Goal: Information Seeking & Learning: Check status

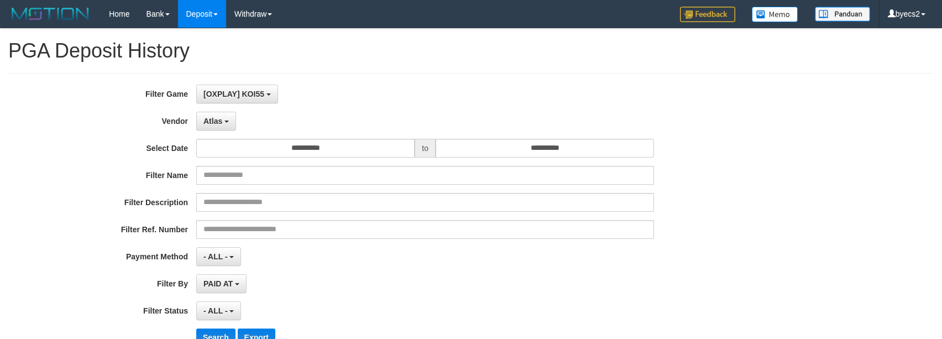
select select "**********"
select select "**"
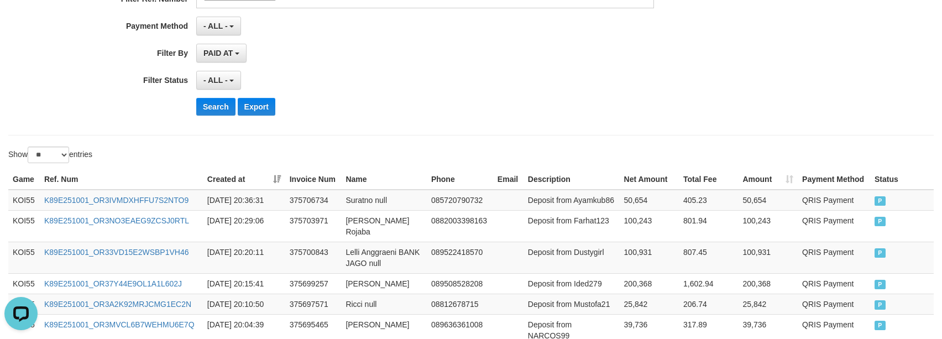
scroll to position [10, 0]
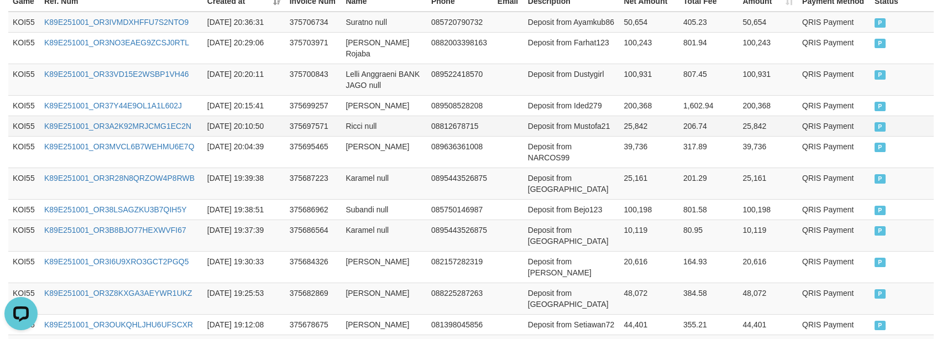
scroll to position [369, 0]
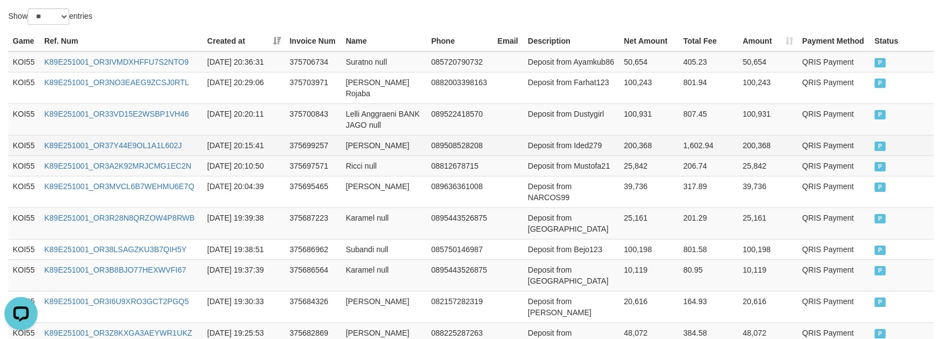
click at [597, 138] on td "Deposit from Ided279" at bounding box center [571, 145] width 96 height 20
click at [658, 140] on td "200,368" at bounding box center [649, 145] width 59 height 20
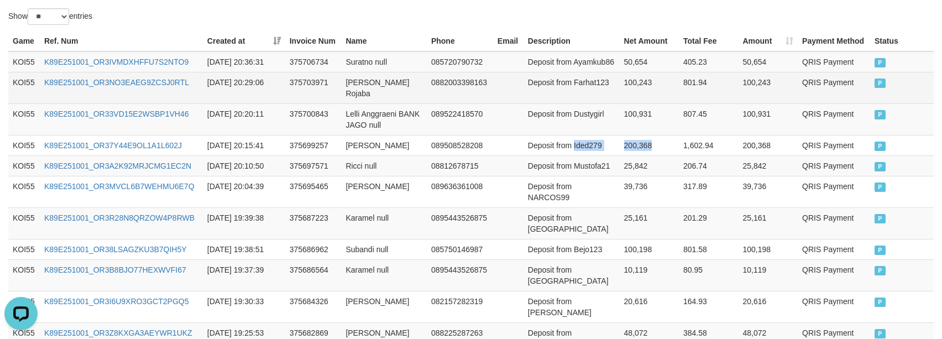
copy tr "Ided279 200,368"
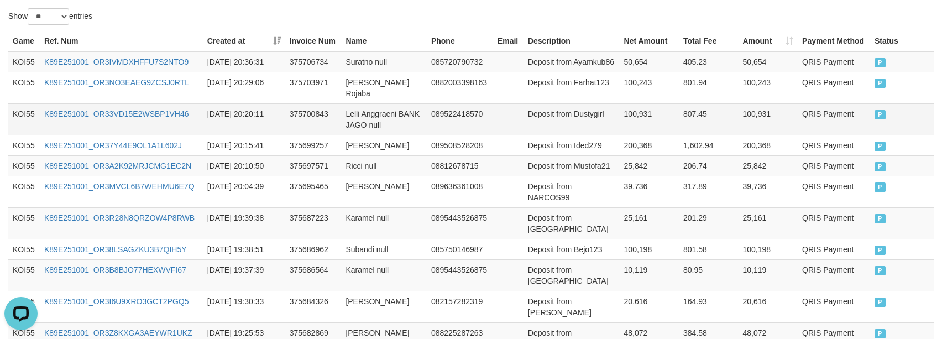
click at [592, 112] on td "Deposit from Dustygirl" at bounding box center [571, 119] width 96 height 32
click at [621, 108] on td "100,931" at bounding box center [649, 119] width 59 height 32
copy tr "Dustygirl 100,931"
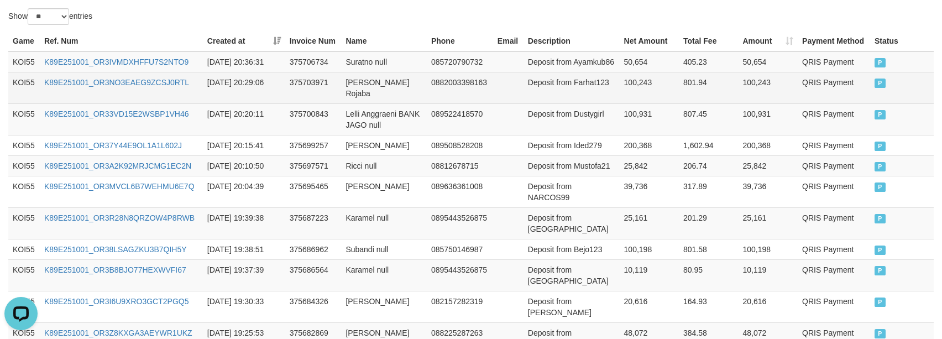
click at [579, 87] on td "Deposit from Farhat123" at bounding box center [571, 88] width 96 height 32
drag, startPoint x: 579, startPoint y: 87, endPoint x: 612, endPoint y: 85, distance: 33.2
click at [584, 85] on td "Deposit from Farhat123" at bounding box center [571, 88] width 96 height 32
click at [612, 85] on td "Deposit from Farhat123" at bounding box center [571, 88] width 96 height 32
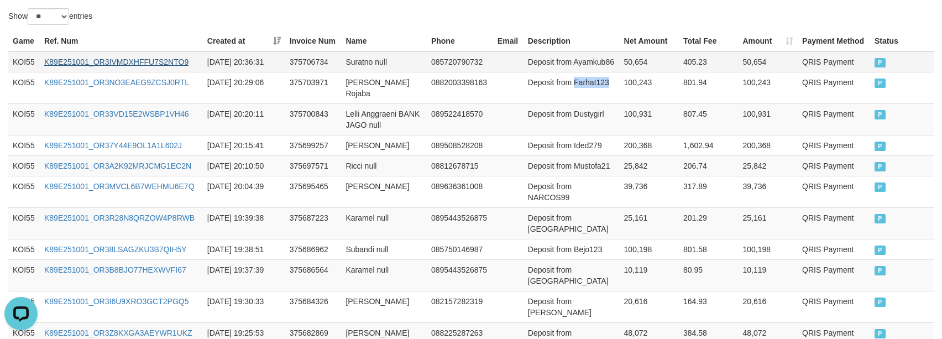
copy td "Farhat123"
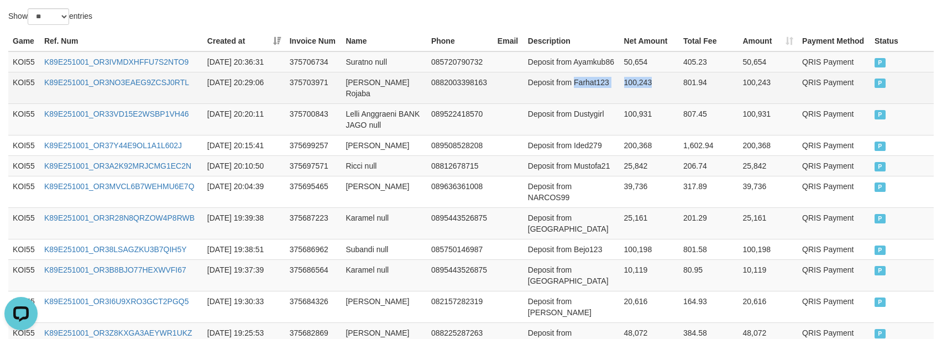
click at [643, 85] on td "100,243" at bounding box center [649, 88] width 59 height 32
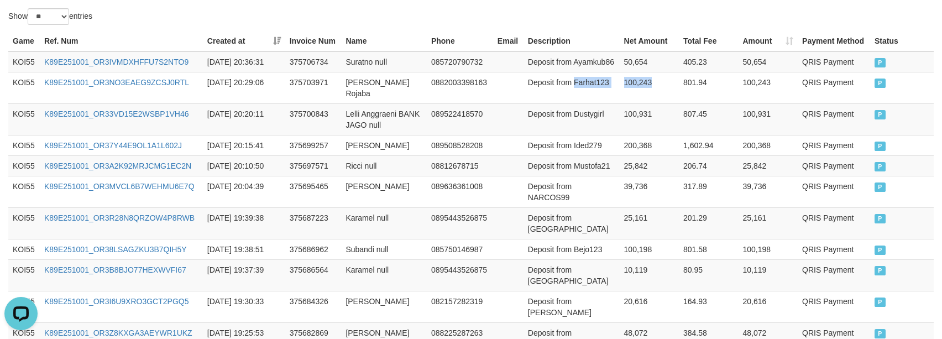
copy tr "Farhat123 100,243"
click at [599, 63] on td "Deposit from Ayamkub86" at bounding box center [571, 61] width 96 height 21
drag, startPoint x: 599, startPoint y: 63, endPoint x: 628, endPoint y: 68, distance: 29.7
click at [628, 68] on tr "KOI55 K89E251001_OR3IVMDXHFFU7S2NTO9 2025-10-01 20:36:31 375706734 Suratno null…" at bounding box center [470, 61] width 925 height 21
copy tr "Ayamkub86 50,654"
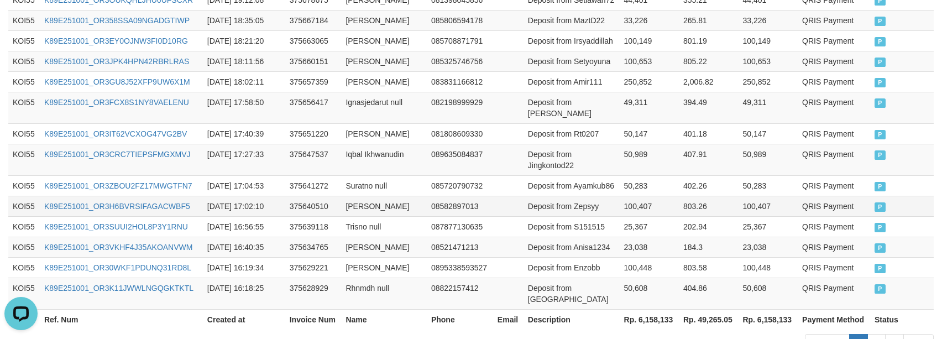
scroll to position [756, 0]
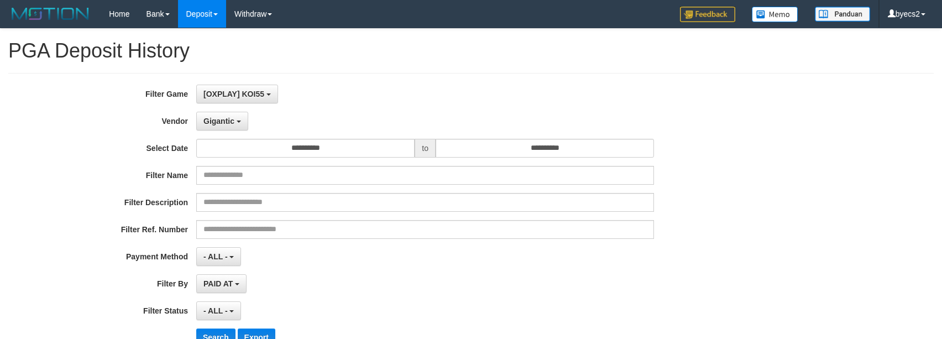
select select "**********"
select select "**"
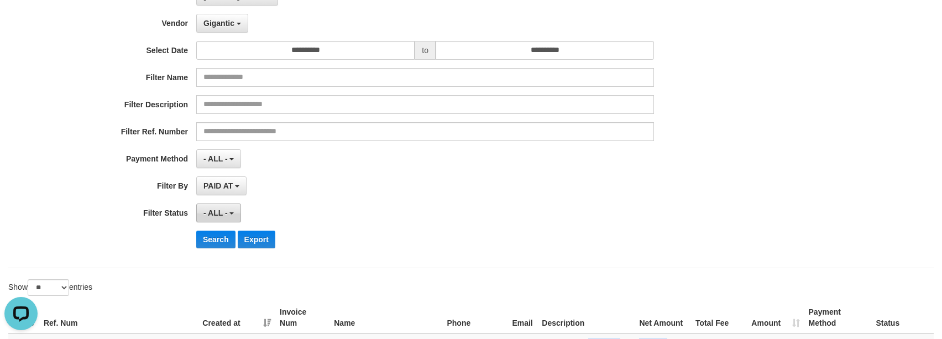
scroll to position [138, 0]
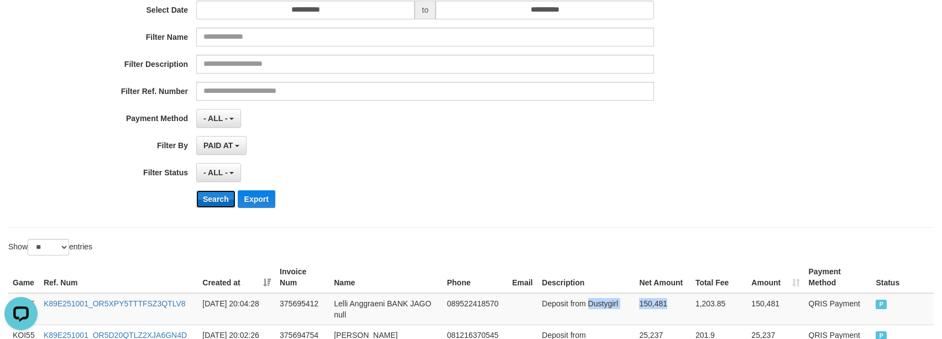
click at [216, 204] on button "Search" at bounding box center [215, 199] width 39 height 18
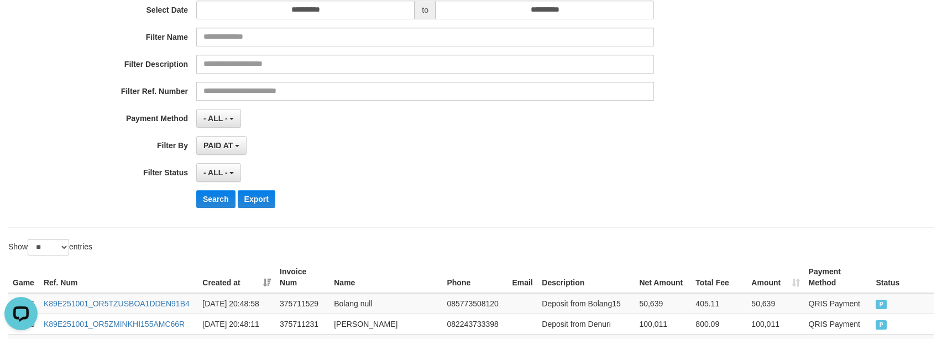
click at [465, 155] on div "PAID AT PAID AT CREATED AT" at bounding box center [425, 145] width 458 height 19
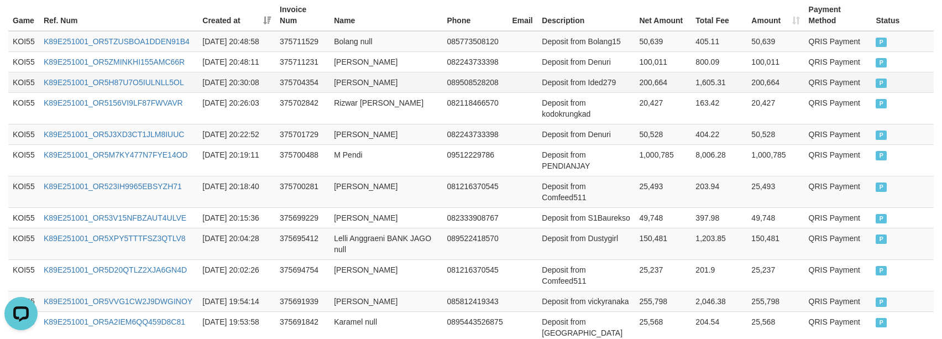
scroll to position [528, 0]
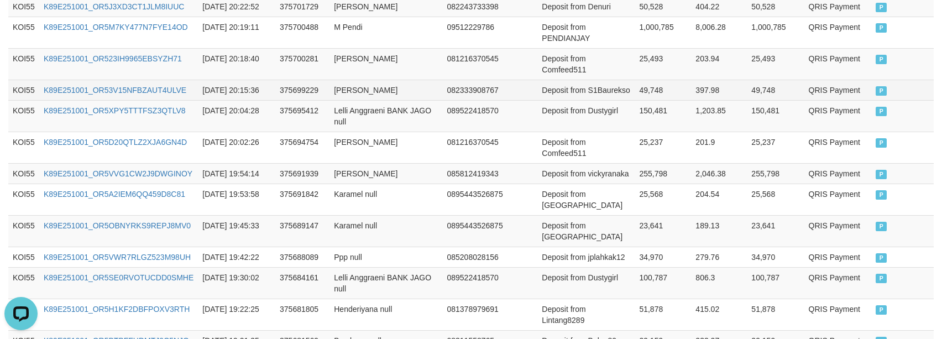
click at [570, 100] on td "Deposit from S1Baurekso" at bounding box center [585, 90] width 97 height 20
click at [668, 100] on td "49,748" at bounding box center [662, 90] width 56 height 20
copy tr "S1Baurekso 49,748"
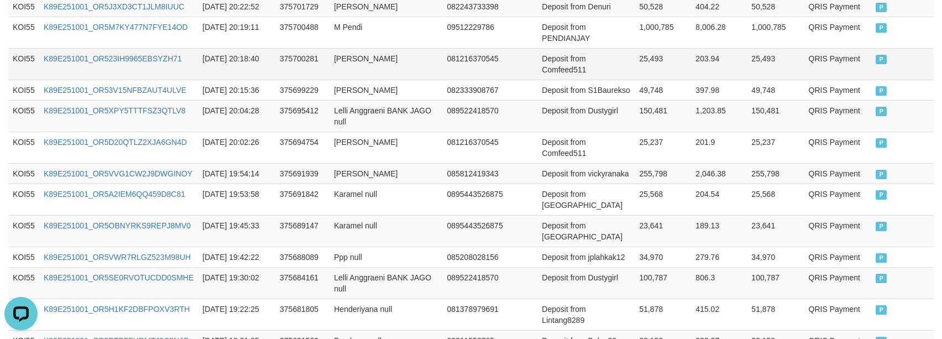
click at [562, 80] on td "Deposit from Comfeed511" at bounding box center [585, 64] width 97 height 32
drag, startPoint x: 562, startPoint y: 119, endPoint x: 587, endPoint y: 119, distance: 24.9
click at [574, 80] on td "Deposit from Comfeed511" at bounding box center [585, 64] width 97 height 32
click at [654, 80] on td "25,493" at bounding box center [662, 64] width 56 height 32
copy tr "Comfeed511 25,493"
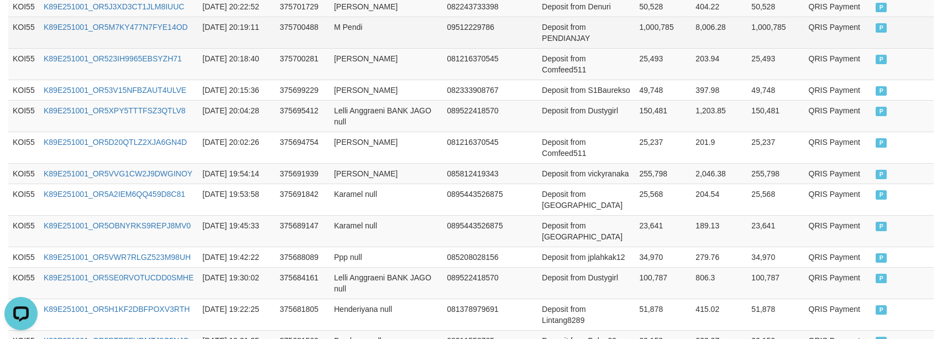
click at [559, 48] on td "Deposit from PENDIANJAY" at bounding box center [585, 33] width 97 height 32
drag, startPoint x: 559, startPoint y: 86, endPoint x: 646, endPoint y: 82, distance: 86.9
click at [562, 48] on td "Deposit from PENDIANJAY" at bounding box center [585, 33] width 97 height 32
click at [647, 48] on td "1,000,785" at bounding box center [662, 33] width 56 height 32
copy tr "PENDIANJAY 1,000,785"
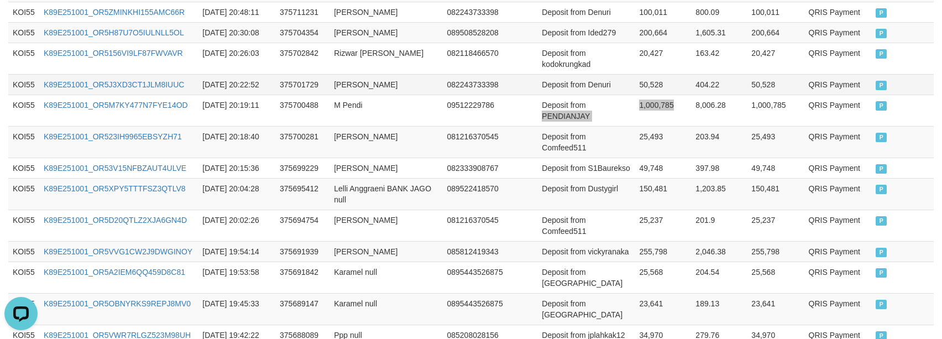
scroll to position [390, 0]
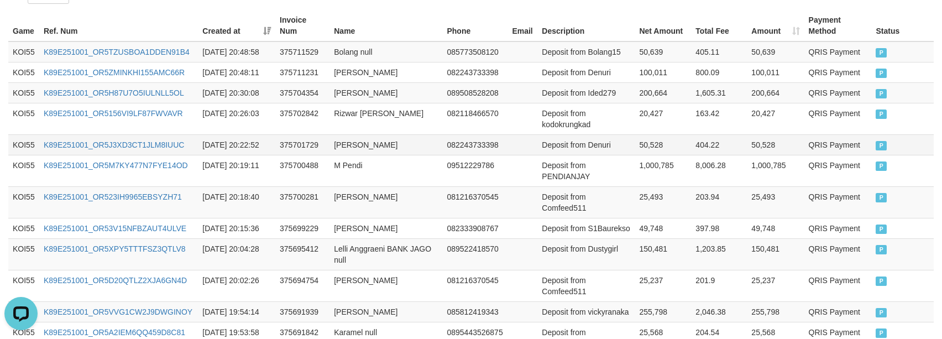
click at [597, 155] on td "Deposit from Denuri" at bounding box center [585, 144] width 97 height 20
click at [636, 155] on td "50,528" at bounding box center [662, 144] width 56 height 20
copy tr "Denuri 50,528"
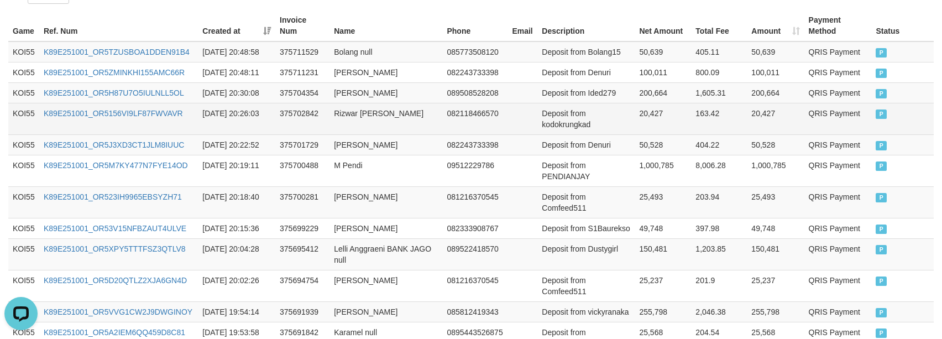
click at [537, 134] on td "Deposit from kodokrungkad" at bounding box center [585, 119] width 97 height 32
click at [654, 134] on td "20,427" at bounding box center [662, 119] width 56 height 32
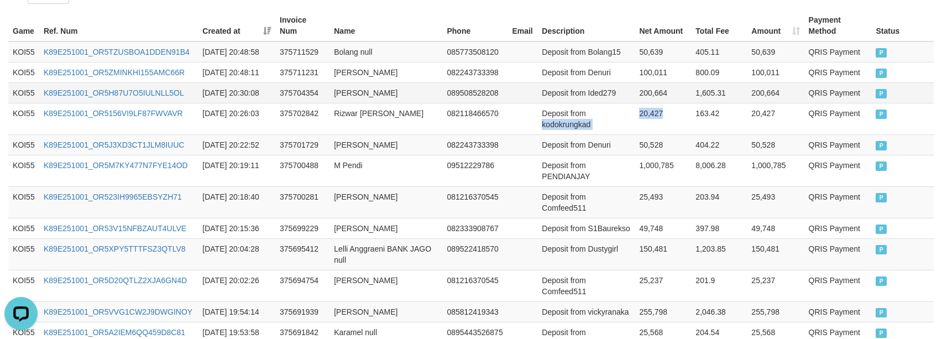
copy tr "kodokrungkad 20,427"
click at [607, 103] on td "Deposit from Ided279" at bounding box center [585, 92] width 97 height 20
click at [647, 103] on td "200,664" at bounding box center [662, 92] width 56 height 20
copy tr "Ided279 200,664"
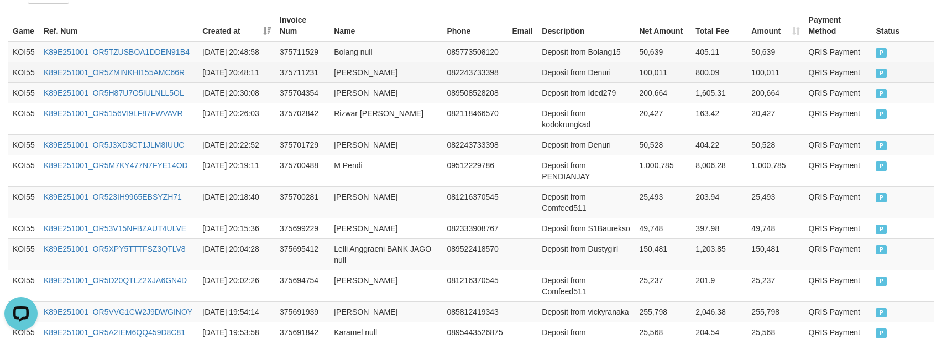
click at [605, 82] on td "Deposit from Denuri" at bounding box center [585, 72] width 97 height 20
drag, startPoint x: 605, startPoint y: 85, endPoint x: 667, endPoint y: 95, distance: 62.1
click at [612, 82] on td "Deposit from Denuri" at bounding box center [585, 72] width 97 height 20
click at [667, 82] on td "100,011" at bounding box center [662, 72] width 56 height 20
copy tr "Denuri 100,011"
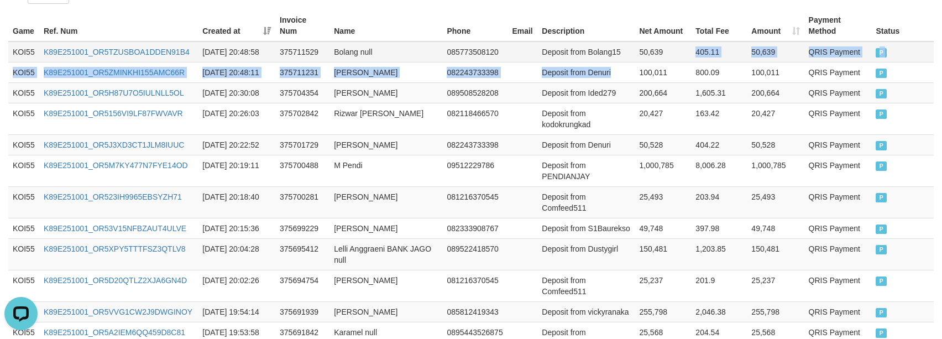
click at [660, 58] on td "50,639" at bounding box center [662, 51] width 56 height 21
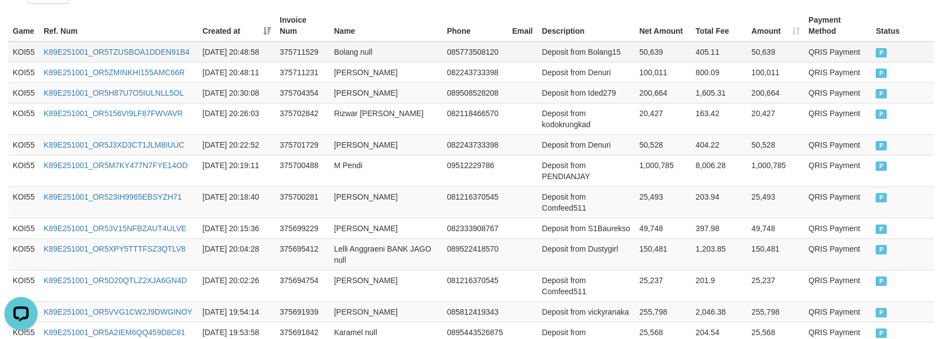
click at [608, 58] on td "Deposit from Bolang15" at bounding box center [585, 51] width 97 height 21
drag, startPoint x: 608, startPoint y: 58, endPoint x: 658, endPoint y: 65, distance: 50.2
click at [658, 62] on tr "KOI55 K89E251001_OR5TZUSBOA1DDEN91B4 [DATE] 20:48:58 375711529 Bolang null 0857…" at bounding box center [470, 51] width 925 height 21
copy tr "Bolang15 50,639"
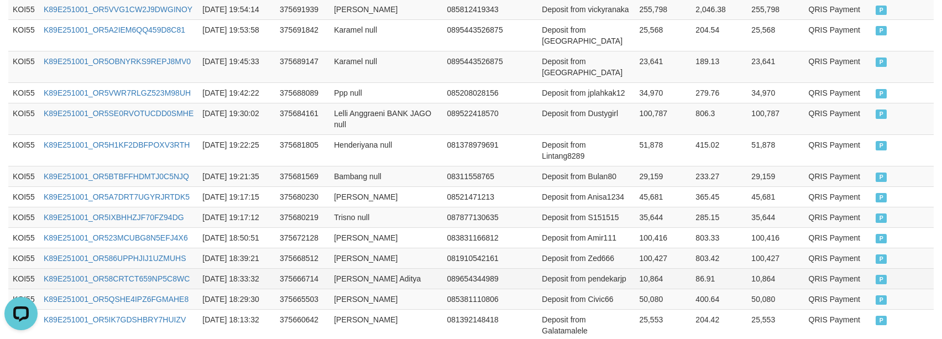
scroll to position [1010, 0]
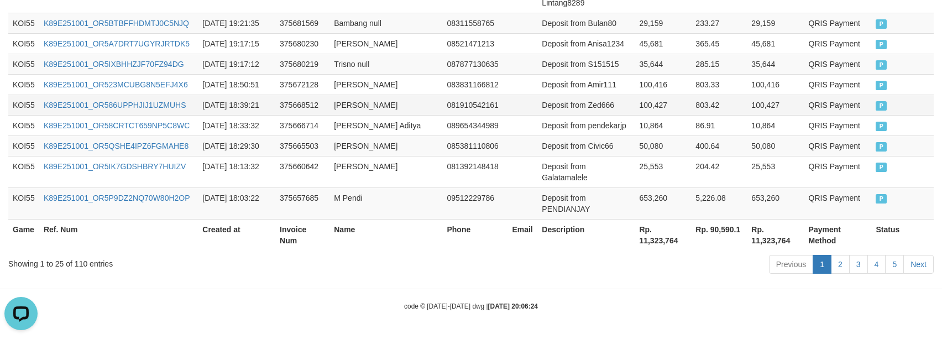
drag, startPoint x: 647, startPoint y: 108, endPoint x: 616, endPoint y: 68, distance: 51.2
click at [647, 115] on td "10,864" at bounding box center [662, 125] width 56 height 20
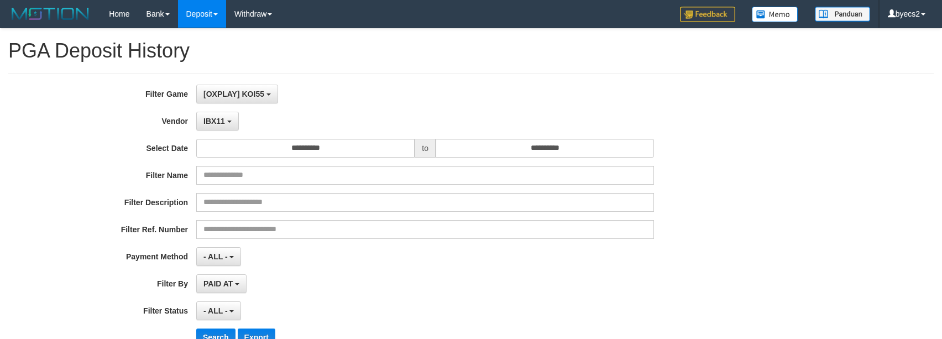
select select "**********"
select select "**"
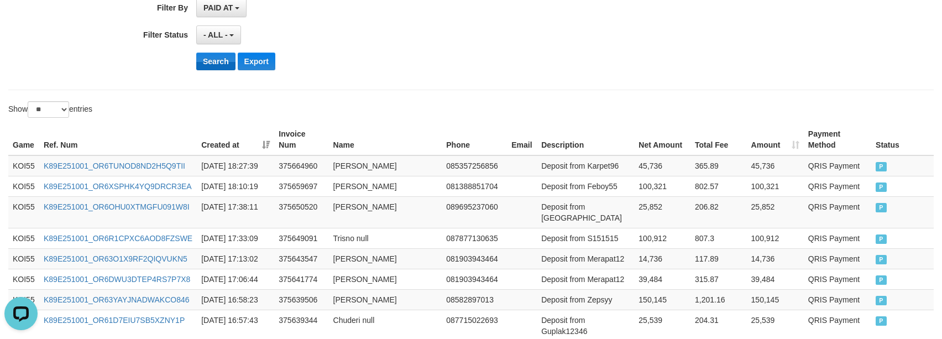
scroll to position [10, 0]
click at [219, 66] on button "Search" at bounding box center [215, 62] width 39 height 18
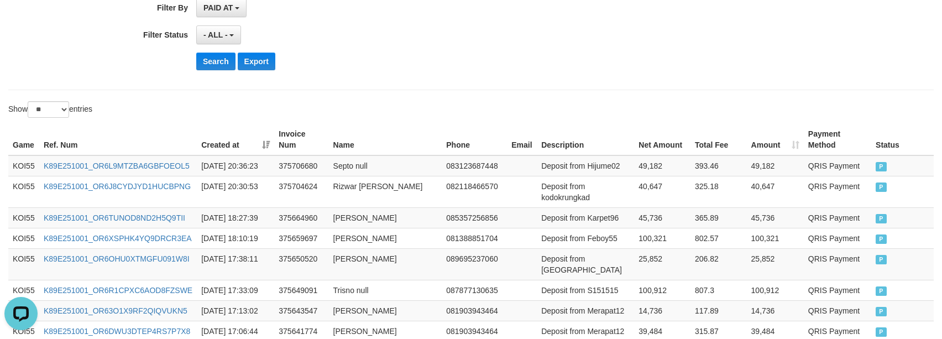
click at [607, 134] on th "Description" at bounding box center [585, 140] width 97 height 32
click at [618, 119] on div "Show ** ** ** *** entries" at bounding box center [471, 110] width 942 height 19
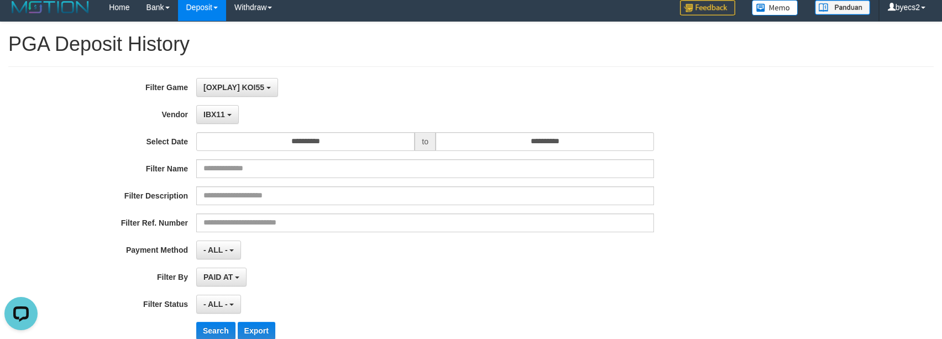
scroll to position [0, 0]
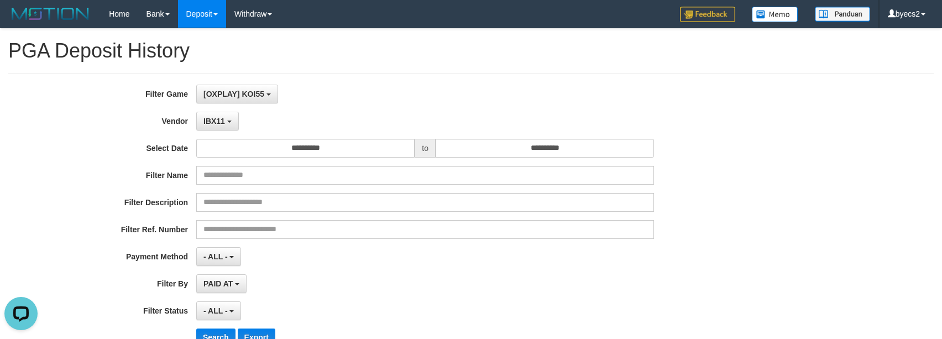
click at [710, 174] on div "Filter Name" at bounding box center [392, 175] width 785 height 19
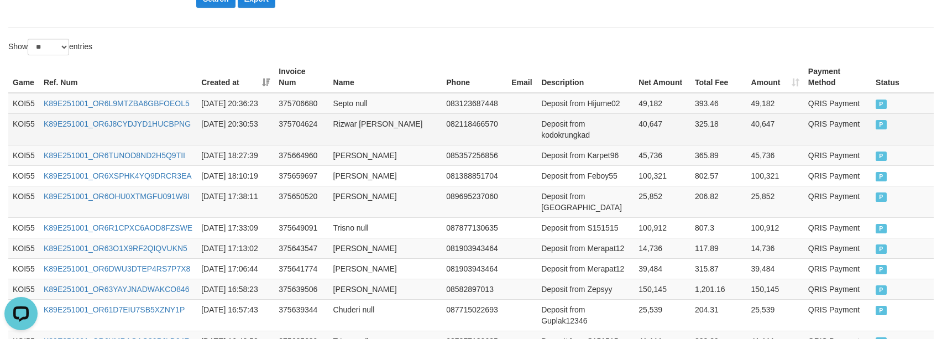
click at [566, 145] on td "Deposit from kodokrungkad" at bounding box center [585, 129] width 97 height 32
click at [648, 144] on td "40,647" at bounding box center [662, 129] width 56 height 32
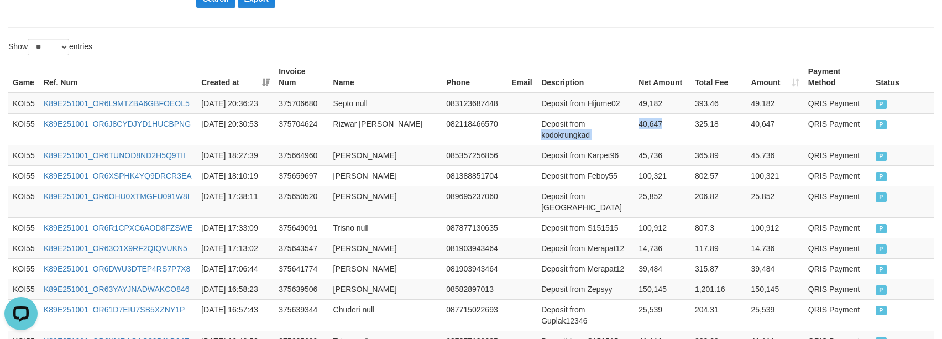
copy tr "kodokrungkad 40,647"
click at [606, 114] on td "Deposit from Hijume02" at bounding box center [585, 103] width 97 height 21
drag, startPoint x: 606, startPoint y: 114, endPoint x: 637, endPoint y: 112, distance: 31.1
click at [607, 114] on td "Deposit from Hijume02" at bounding box center [585, 103] width 97 height 21
click at [638, 112] on td "49,182" at bounding box center [662, 103] width 56 height 21
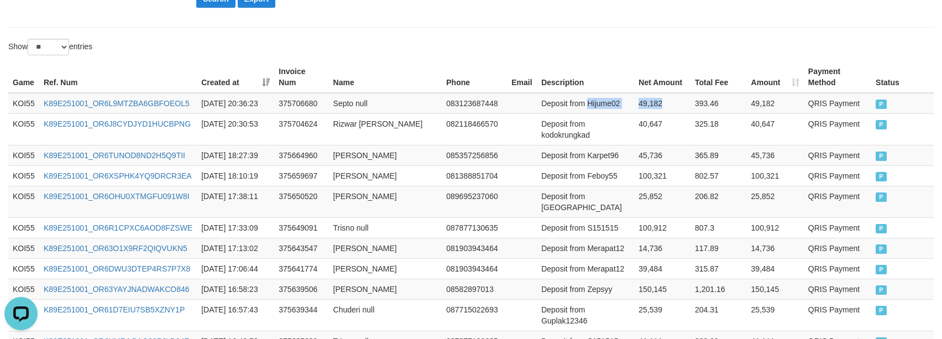
copy tr "Hijume02 49,182"
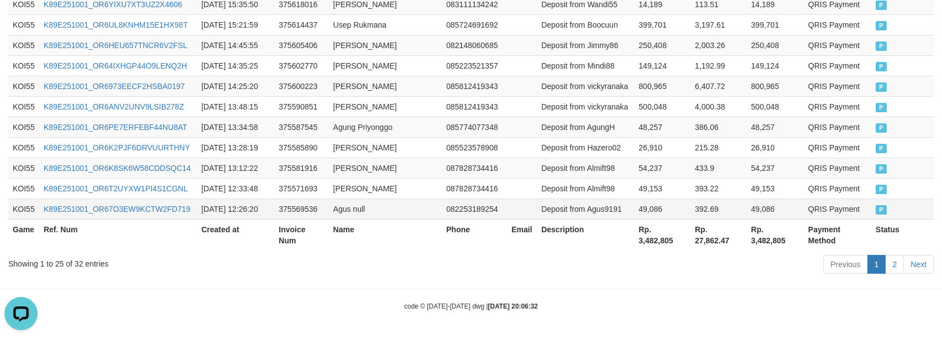
scroll to position [1010, 0]
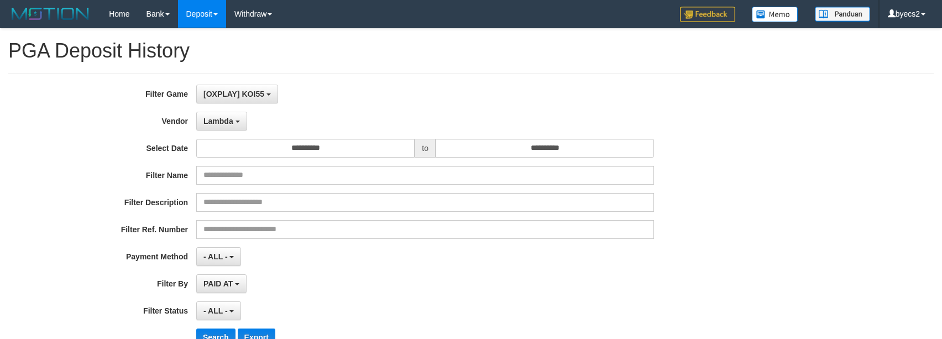
select select "**********"
select select "**"
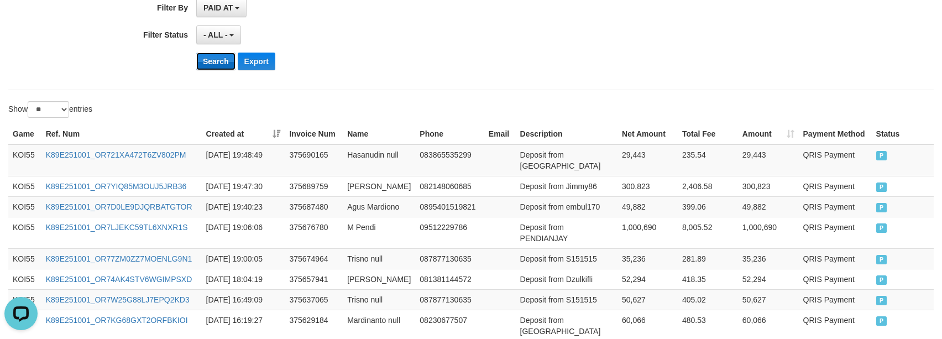
scroll to position [10, 0]
click at [218, 61] on button "Search" at bounding box center [215, 62] width 39 height 18
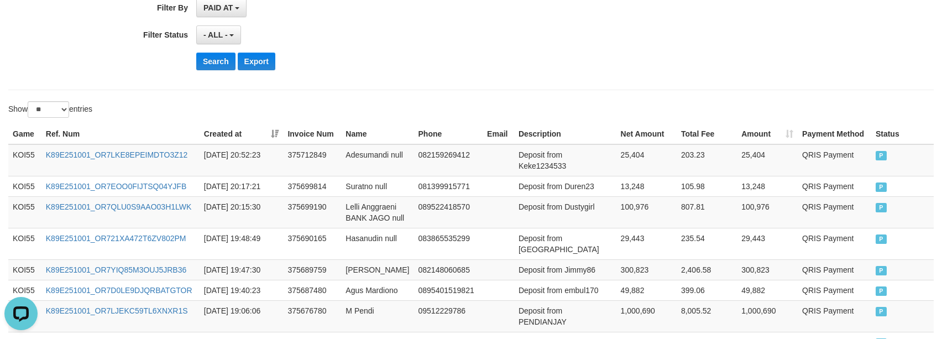
click at [826, 101] on div "**********" at bounding box center [471, 289] width 942 height 1072
click at [570, 219] on td "Deposit from Dustygirl" at bounding box center [565, 212] width 102 height 32
drag, startPoint x: 570, startPoint y: 219, endPoint x: 577, endPoint y: 219, distance: 6.6
click at [573, 219] on td "Deposit from Dustygirl" at bounding box center [565, 212] width 102 height 32
click at [649, 216] on td "100,976" at bounding box center [646, 212] width 60 height 32
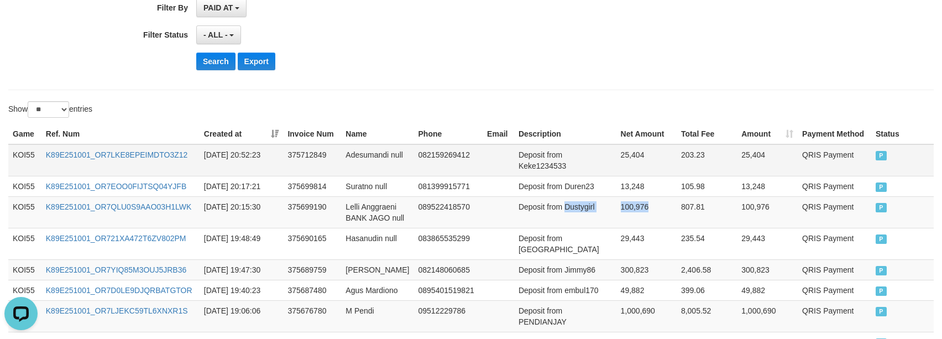
copy tr "Dustygirl 100,976"
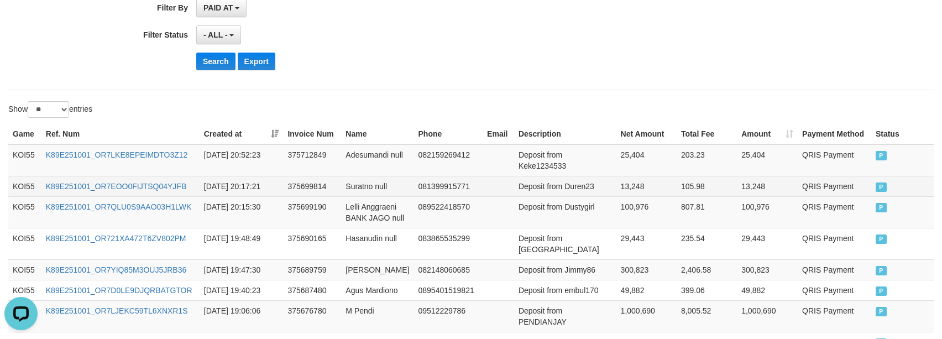
click at [581, 196] on td "Deposit from Duren23" at bounding box center [565, 186] width 102 height 20
click at [637, 191] on td "13,248" at bounding box center [646, 186] width 60 height 20
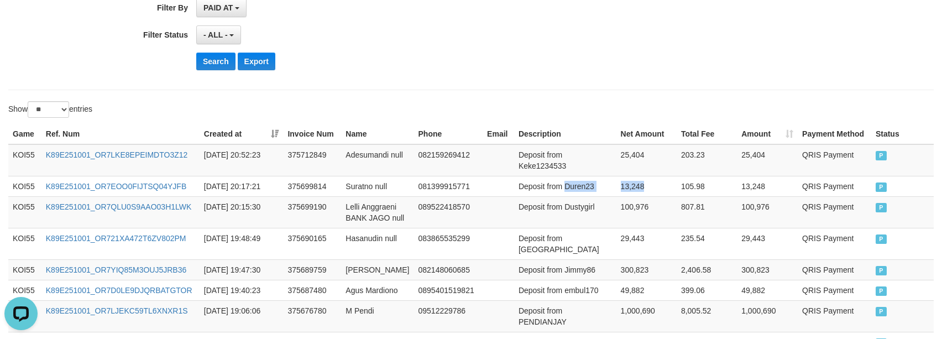
copy tr "Duren23 13,248"
click at [539, 175] on td "Deposit from Keke1234533" at bounding box center [565, 160] width 102 height 32
drag, startPoint x: 608, startPoint y: 163, endPoint x: 621, endPoint y: 163, distance: 12.2
click at [620, 163] on tr "KOI55 K89E251001_OR7LKE8EPEIMDTO3Z12 2025-10-01 20:52:23 375712849 Adesumandi n…" at bounding box center [470, 160] width 925 height 32
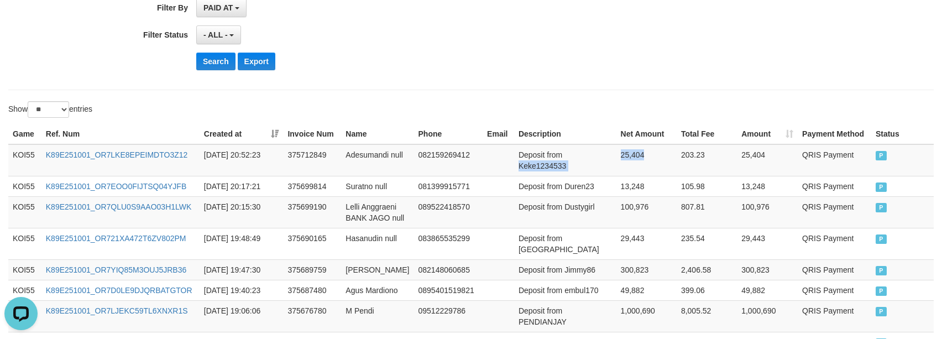
copy tr "Keke1234533 25,404"
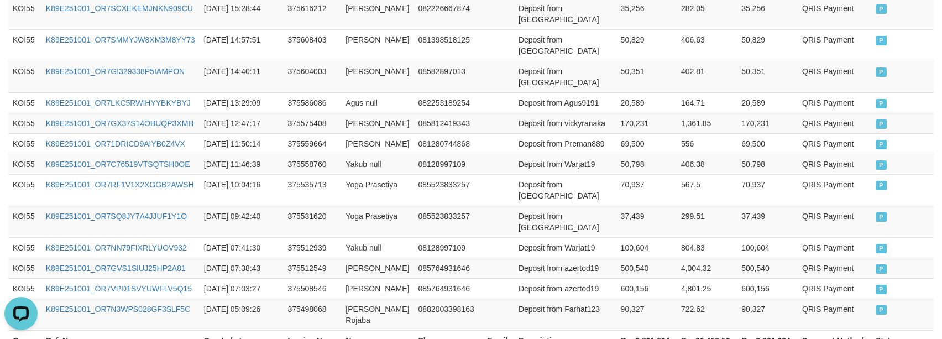
scroll to position [789, 0]
